Goal: Information Seeking & Learning: Learn about a topic

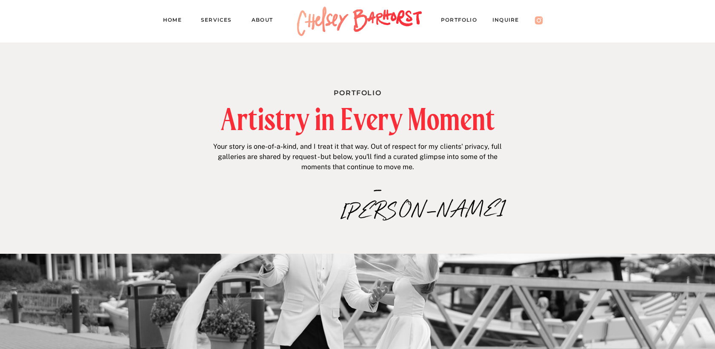
drag, startPoint x: 203, startPoint y: 78, endPoint x: 426, endPoint y: 201, distance: 255.2
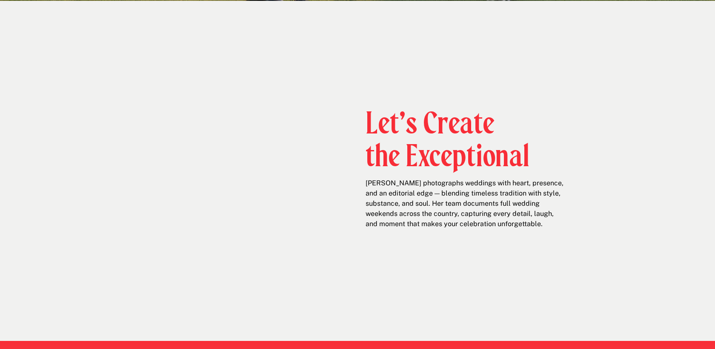
scroll to position [348, 0]
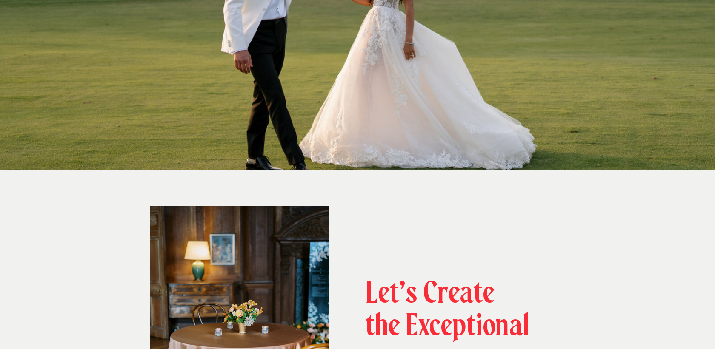
scroll to position [0, 0]
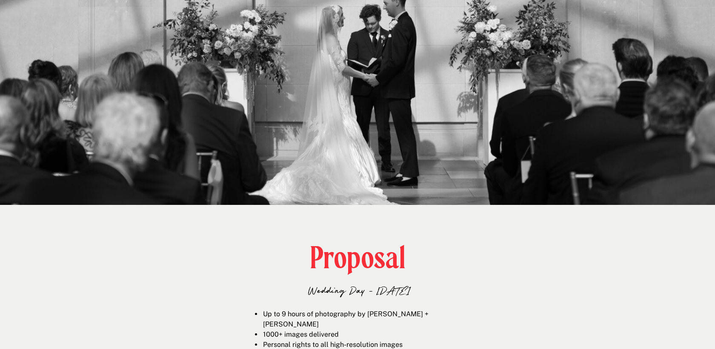
scroll to position [1293, 0]
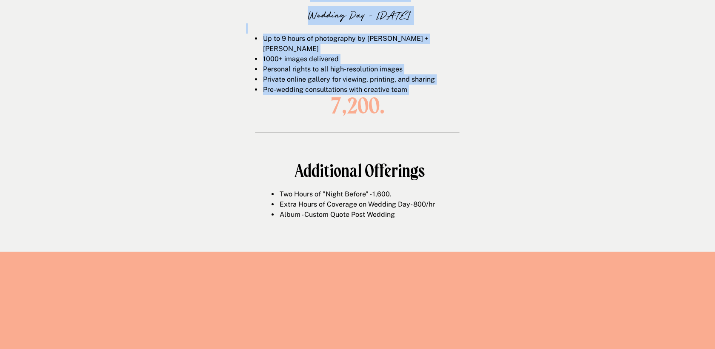
drag, startPoint x: 309, startPoint y: 111, endPoint x: 450, endPoint y: 132, distance: 142.5
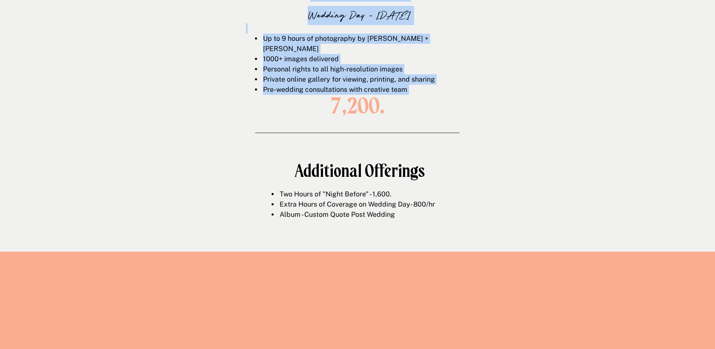
drag, startPoint x: 375, startPoint y: 115, endPoint x: 327, endPoint y: 108, distance: 48.6
click at [327, 108] on h1 "7,200." at bounding box center [357, 106] width 111 height 24
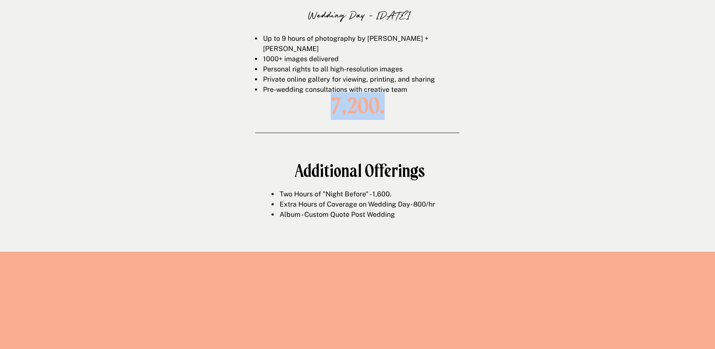
drag, startPoint x: 324, startPoint y: 102, endPoint x: 401, endPoint y: 104, distance: 76.6
click at [401, 104] on h1 "7,200." at bounding box center [357, 106] width 111 height 24
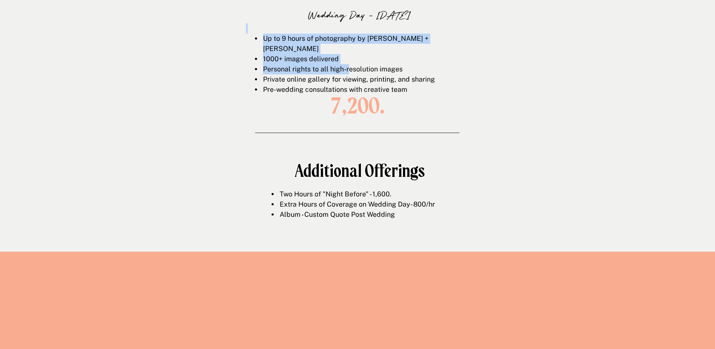
drag, startPoint x: 276, startPoint y: 29, endPoint x: 362, endPoint y: 74, distance: 97.1
click at [362, 74] on div "Up to 9 hours of photography by Chelsey + Jordan 1000+ images delivered Persona…" at bounding box center [359, 56] width 226 height 66
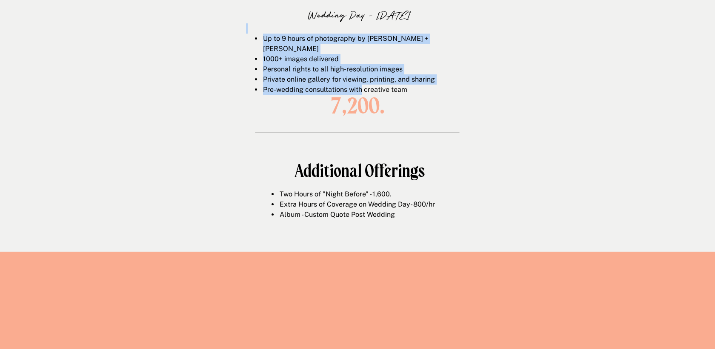
click at [362, 85] on li "Pre-wedding consultations with creative team" at bounding box center [367, 90] width 210 height 10
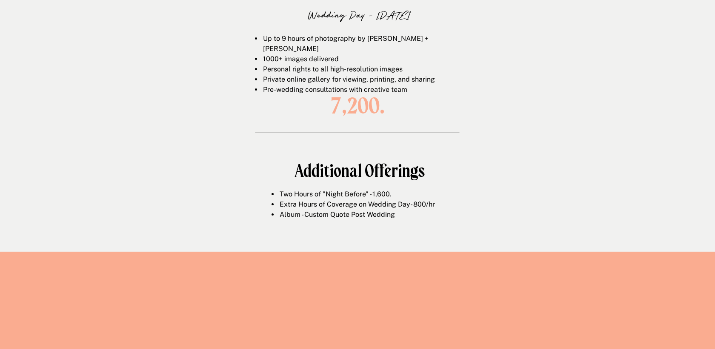
click at [256, 81] on ul "Up to 9 hours of photography by Chelsey + Jordan 1000+ images delivered Persona…" at bounding box center [363, 64] width 217 height 61
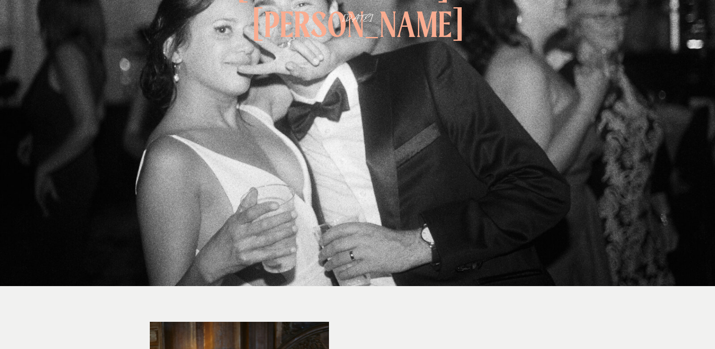
scroll to position [0, 0]
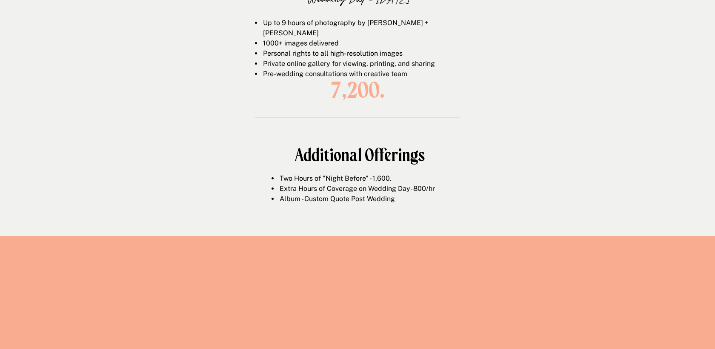
scroll to position [1308, 0]
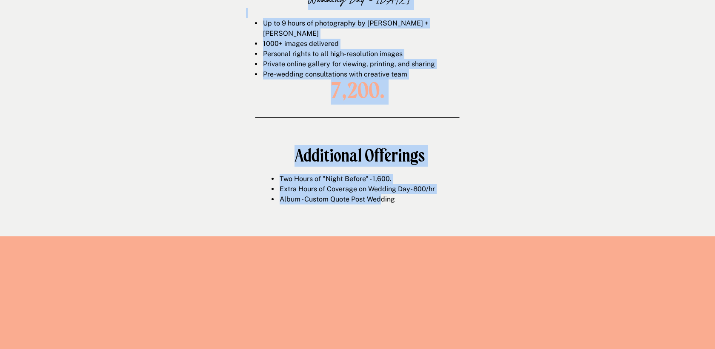
drag, startPoint x: 305, startPoint y: 173, endPoint x: 382, endPoint y: 199, distance: 81.3
click at [382, 199] on li "Album - Custom Quote Post Wedding" at bounding box center [368, 199] width 178 height 10
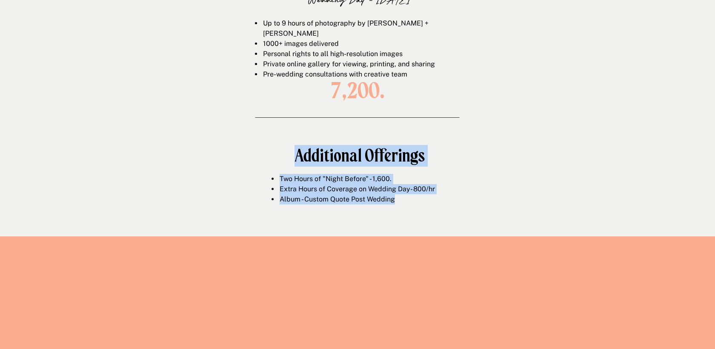
drag, startPoint x: 381, startPoint y: 199, endPoint x: 337, endPoint y: 145, distance: 70.2
click at [337, 145] on div "Proposal Wedding Day - [DATE] Up to 9 hours of photography by [PERSON_NAME] + […" at bounding box center [357, 75] width 511 height 322
click at [337, 146] on h1 "Additional Offerings" at bounding box center [359, 155] width 308 height 19
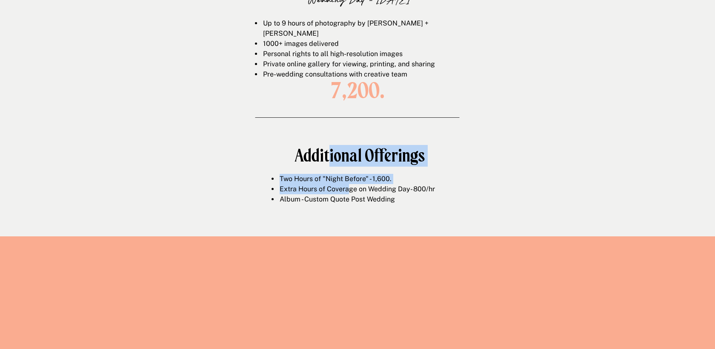
drag, startPoint x: 330, startPoint y: 146, endPoint x: 354, endPoint y: 193, distance: 52.7
click at [354, 193] on div "Proposal Wedding Day - [DATE] Up to 9 hours of photography by [PERSON_NAME] + […" at bounding box center [357, 75] width 511 height 322
click at [354, 193] on li "Extra Hours of Coverage on Wedding Day- 800/hr" at bounding box center [368, 189] width 178 height 10
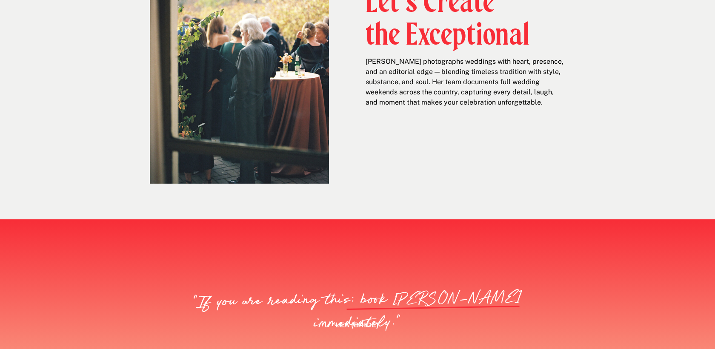
scroll to position [0, 0]
